Goal: Task Accomplishment & Management: Manage account settings

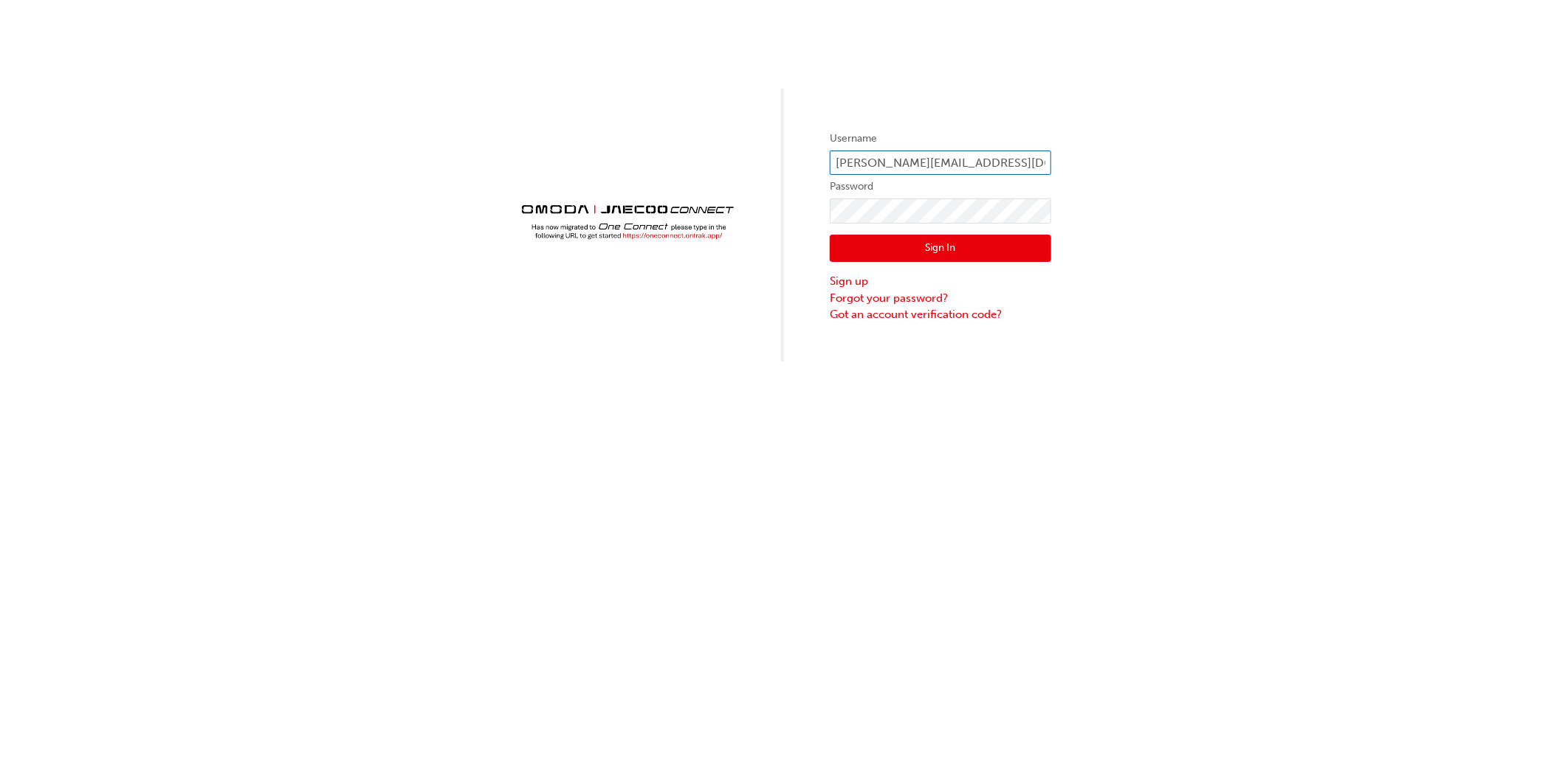
click at [1038, 159] on input "[PERSON_NAME][EMAIL_ADDRESS][DOMAIN_NAME]" at bounding box center [941, 163] width 221 height 25
type input "OJAU217"
click at [845, 242] on button "Sign In" at bounding box center [941, 248] width 221 height 28
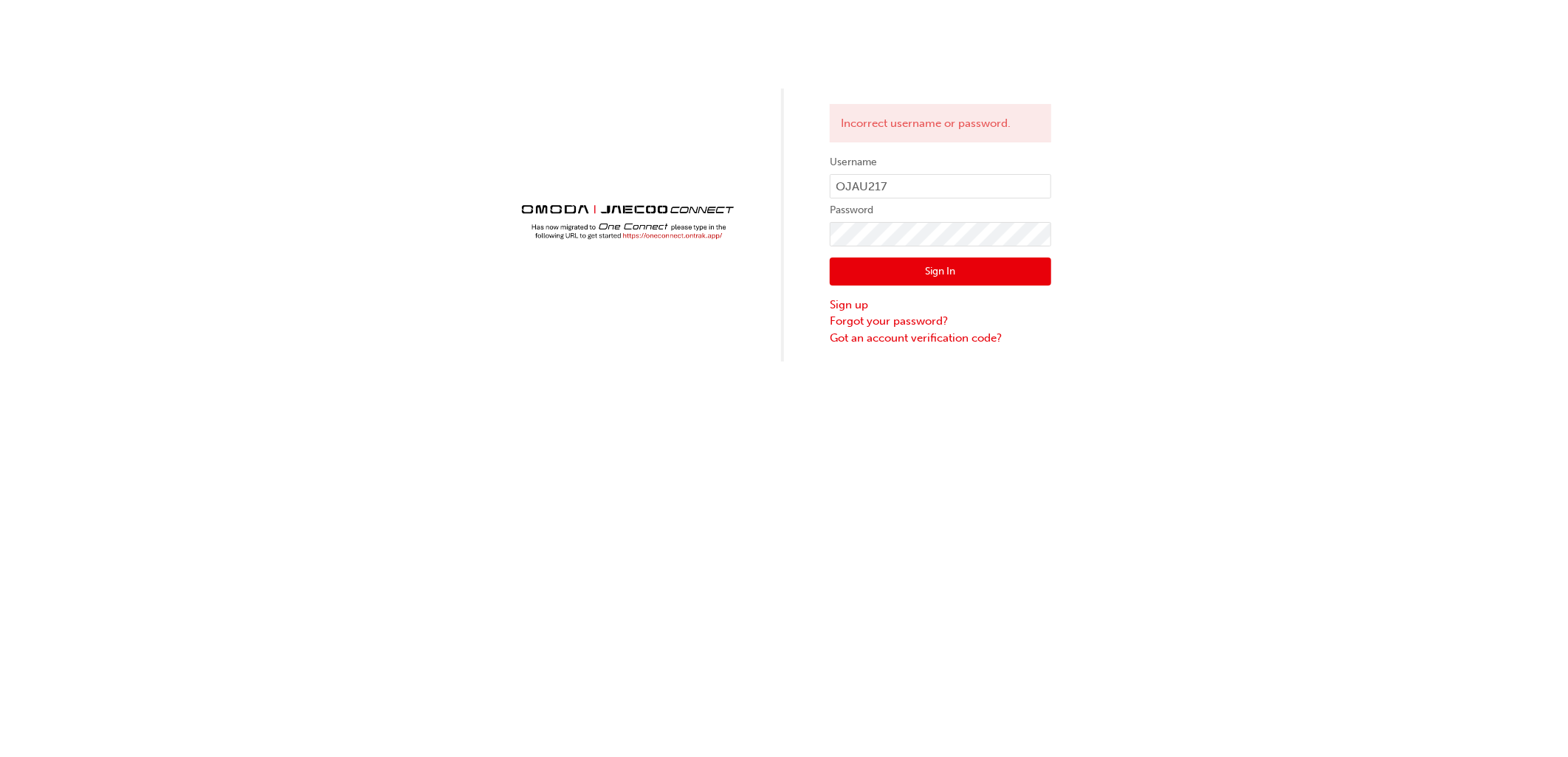
click at [891, 270] on button "Sign In" at bounding box center [941, 272] width 221 height 28
click at [920, 192] on input "OJAU217" at bounding box center [941, 186] width 221 height 25
type input "[PERSON_NAME][EMAIL_ADDRESS][DOMAIN_NAME]"
click at [945, 269] on button "Sign In" at bounding box center [941, 272] width 221 height 28
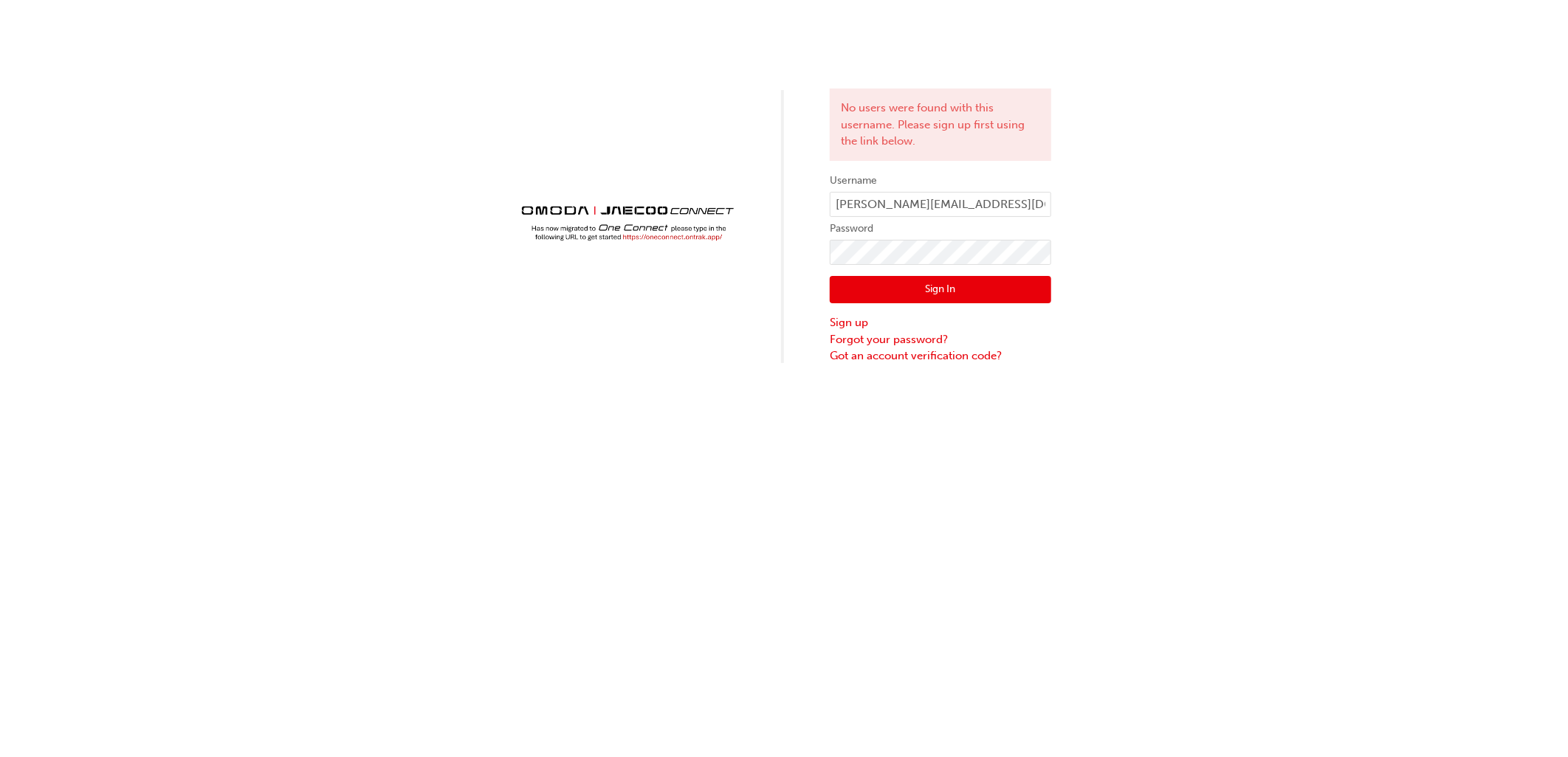
click at [939, 284] on button "Sign In" at bounding box center [941, 290] width 221 height 28
click at [945, 206] on input "[PERSON_NAME][EMAIL_ADDRESS][DOMAIN_NAME]" at bounding box center [941, 204] width 221 height 25
click at [891, 291] on button "Sign In" at bounding box center [941, 290] width 221 height 28
